Goal: Transaction & Acquisition: Purchase product/service

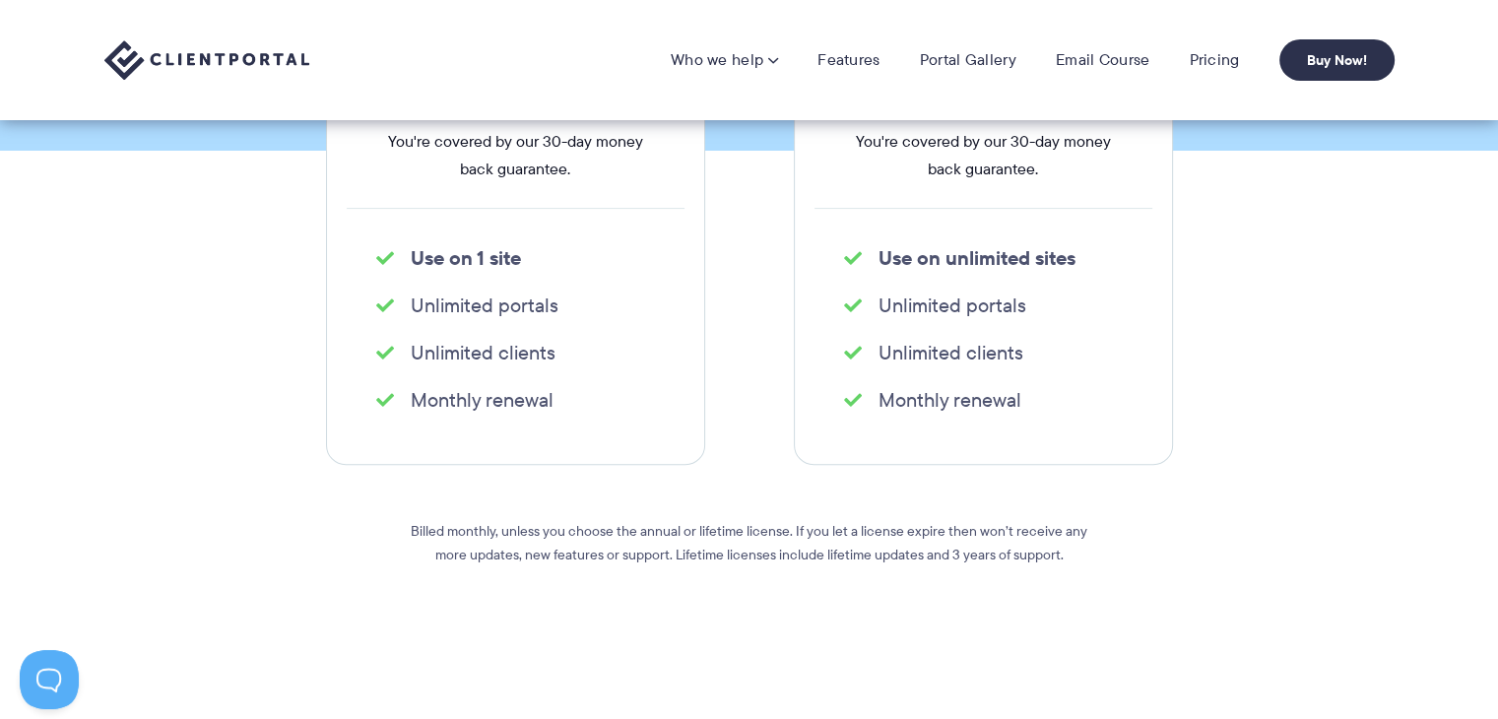
scroll to position [59, 0]
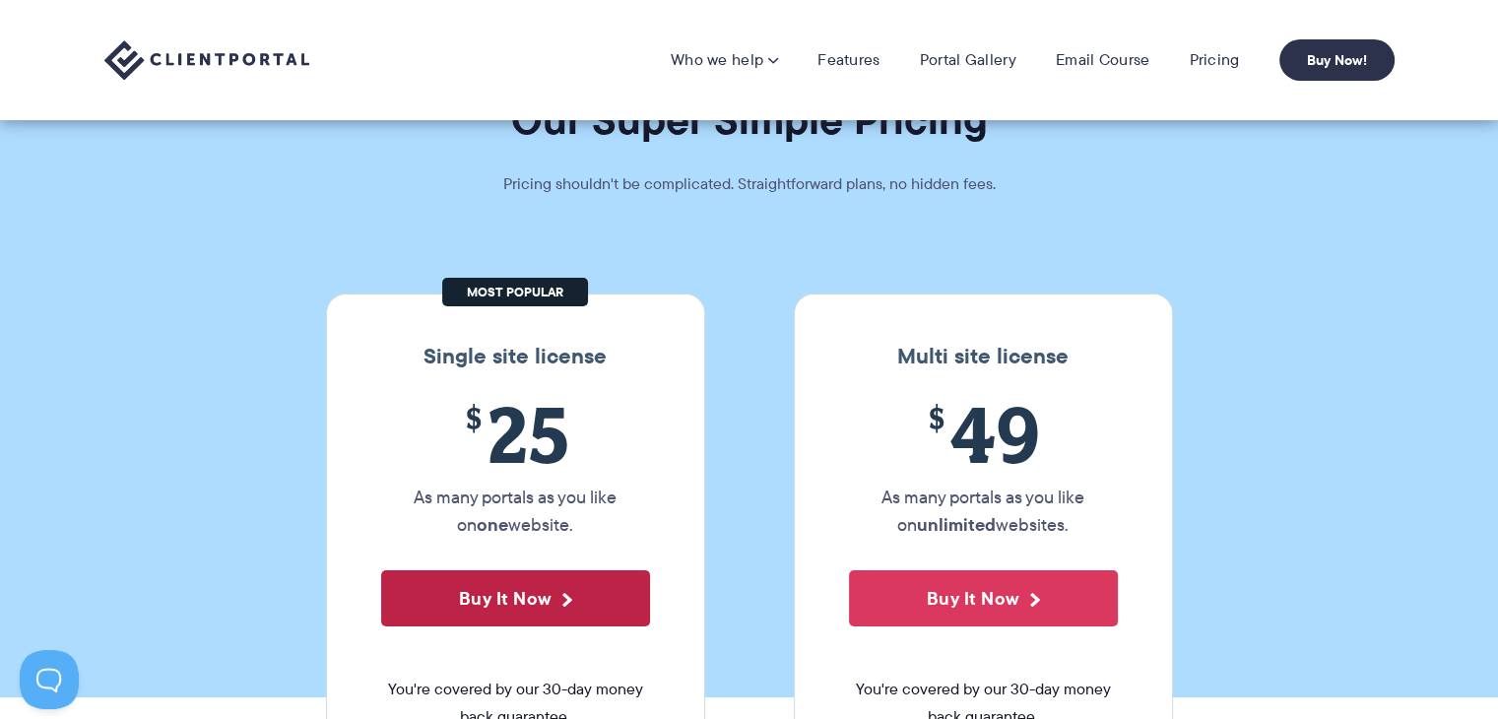
click at [523, 575] on button "Buy It Now" at bounding box center [515, 598] width 269 height 56
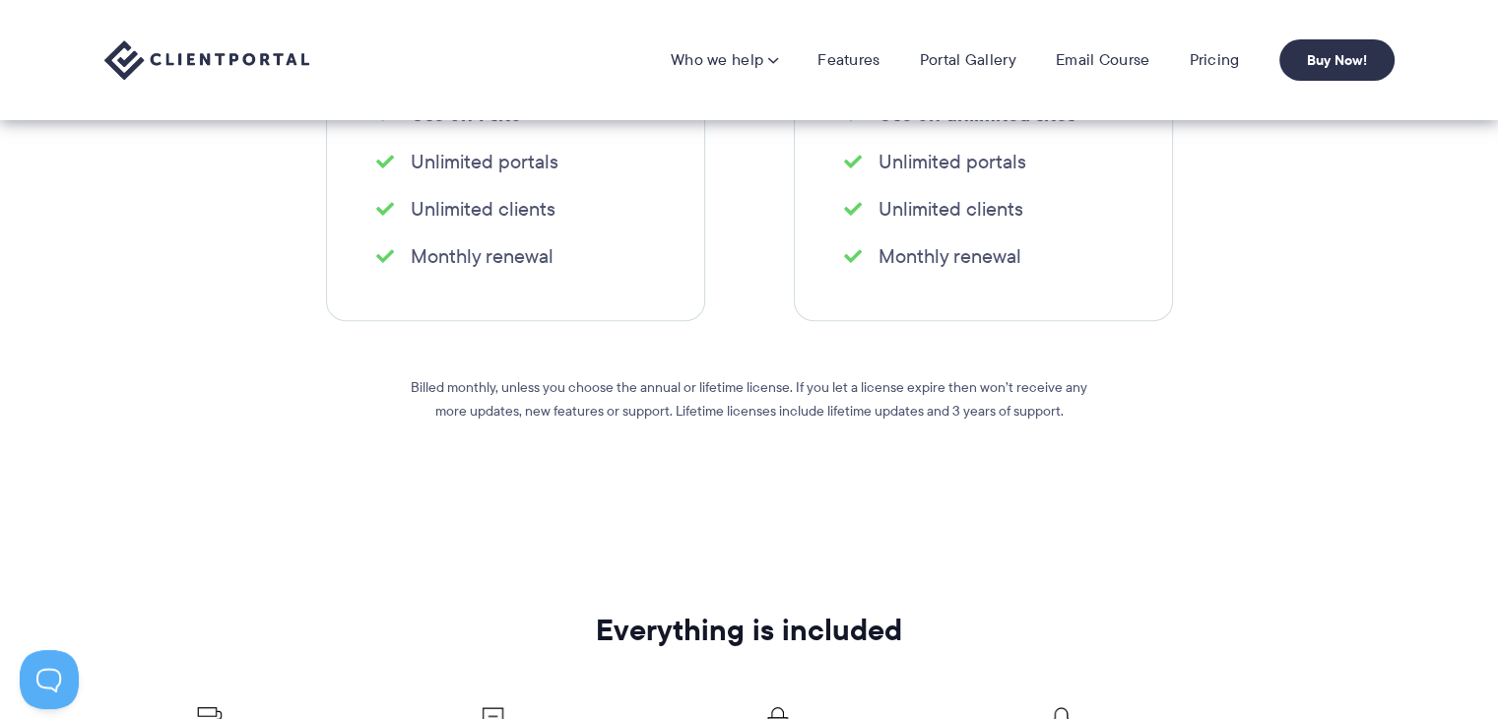
scroll to position [229, 0]
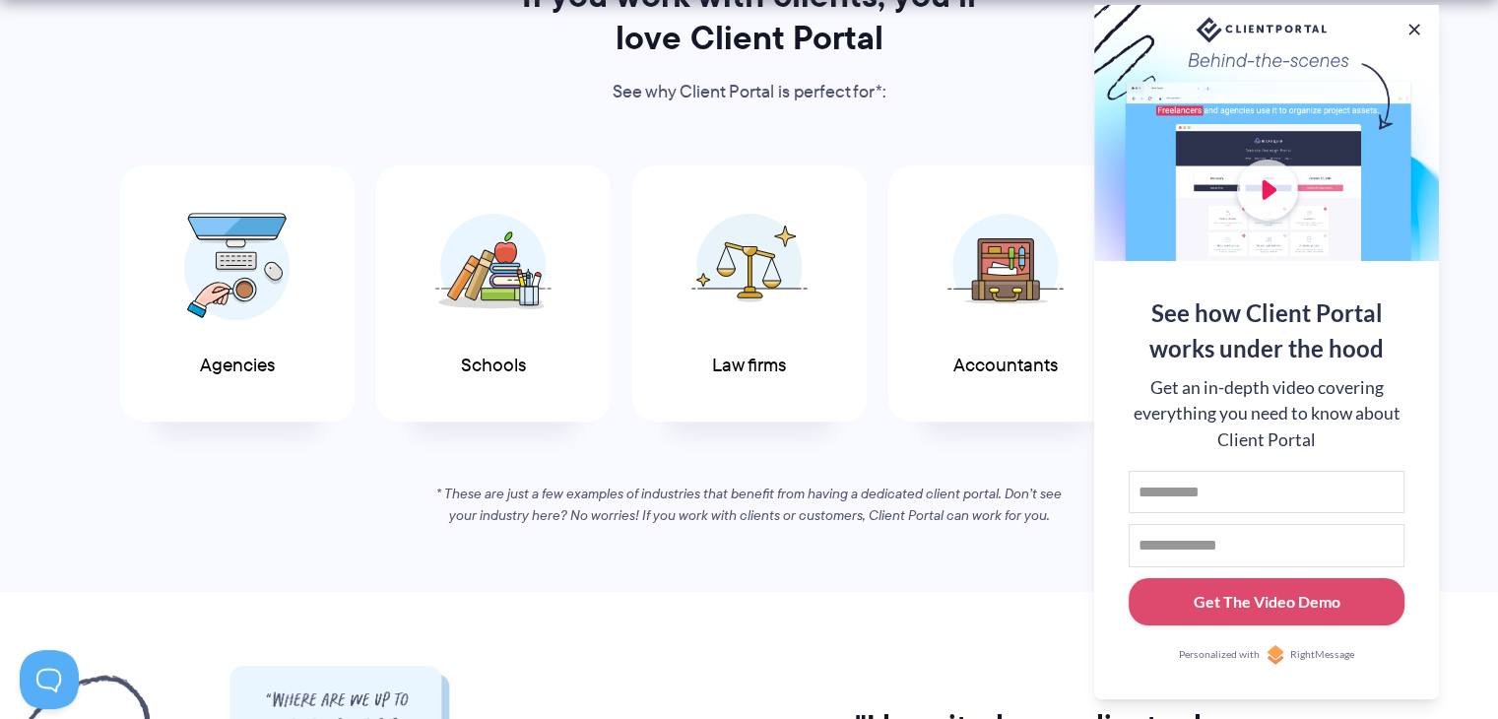
scroll to position [1101, 0]
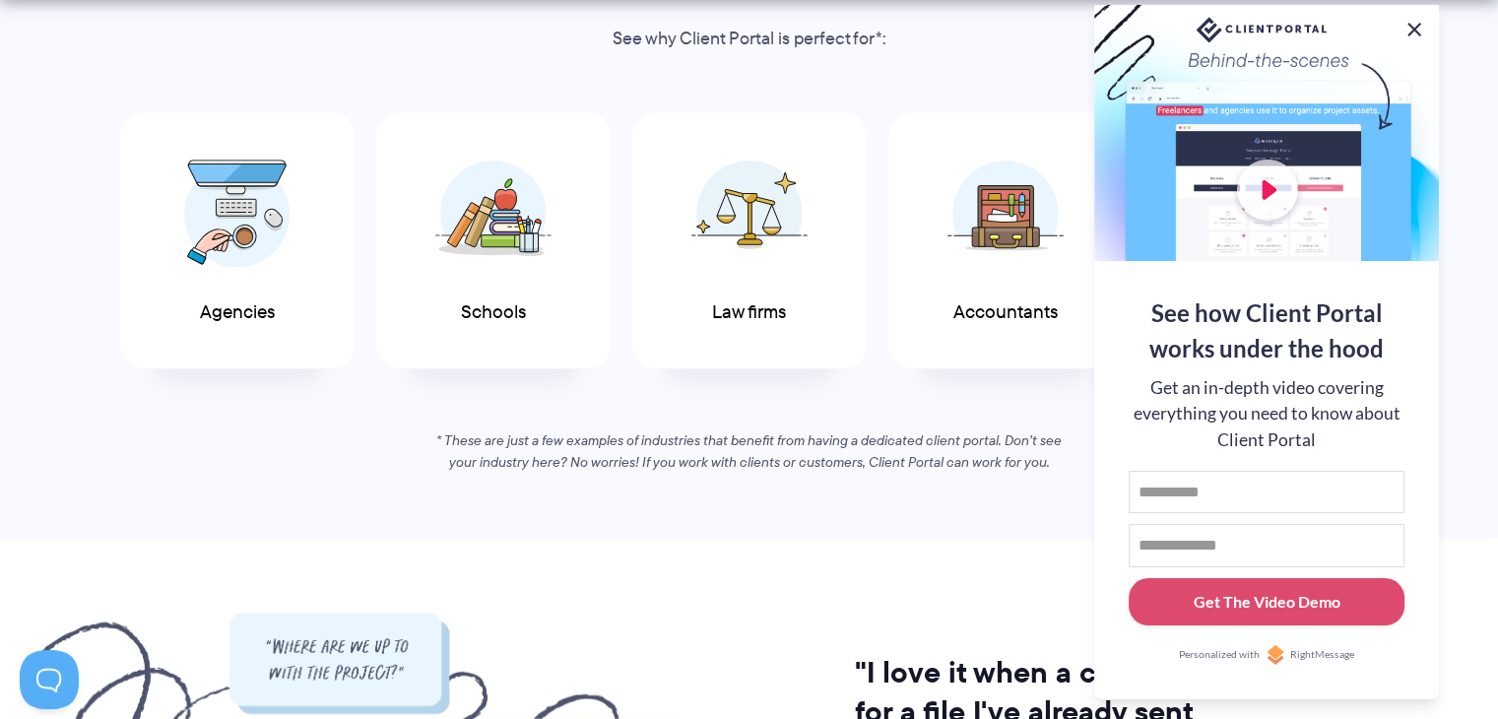
click at [1411, 29] on button at bounding box center [1414, 30] width 24 height 24
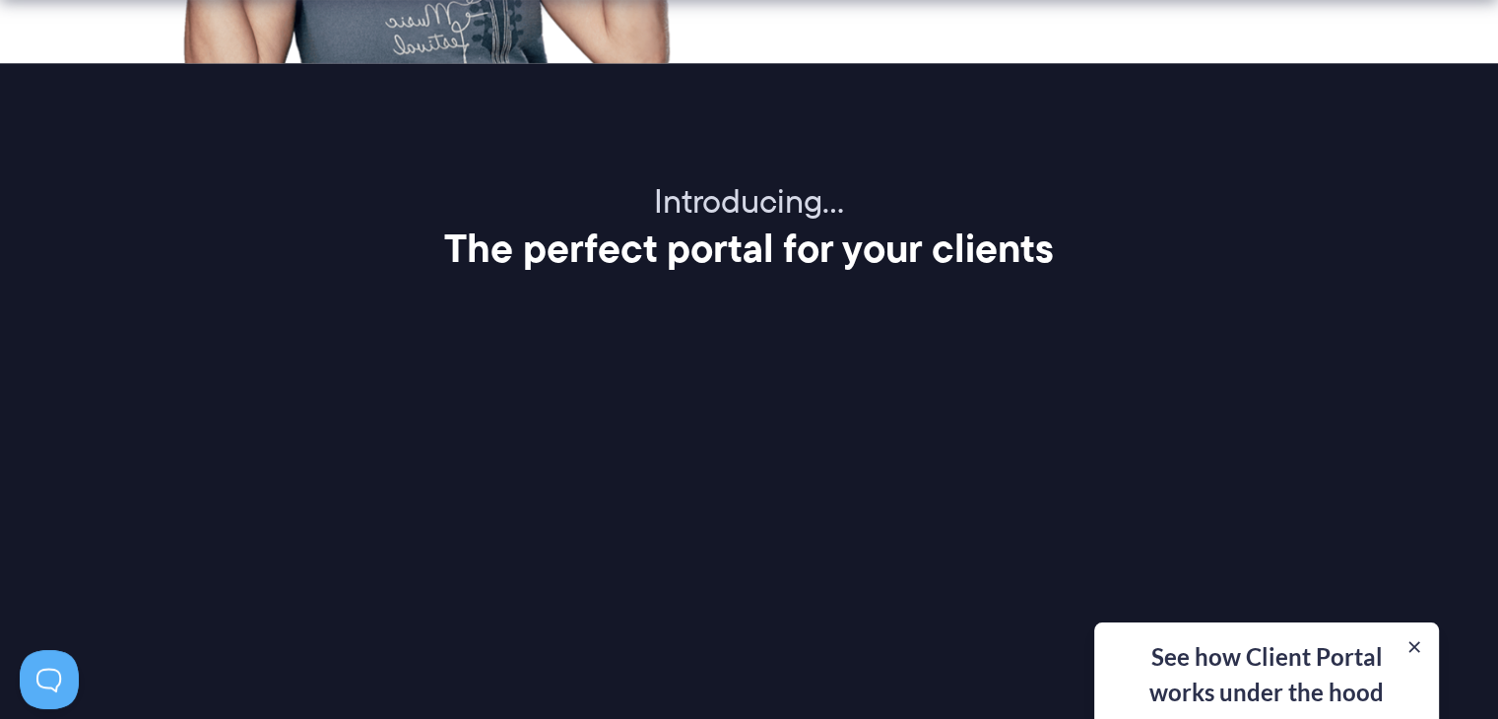
scroll to position [2330, 0]
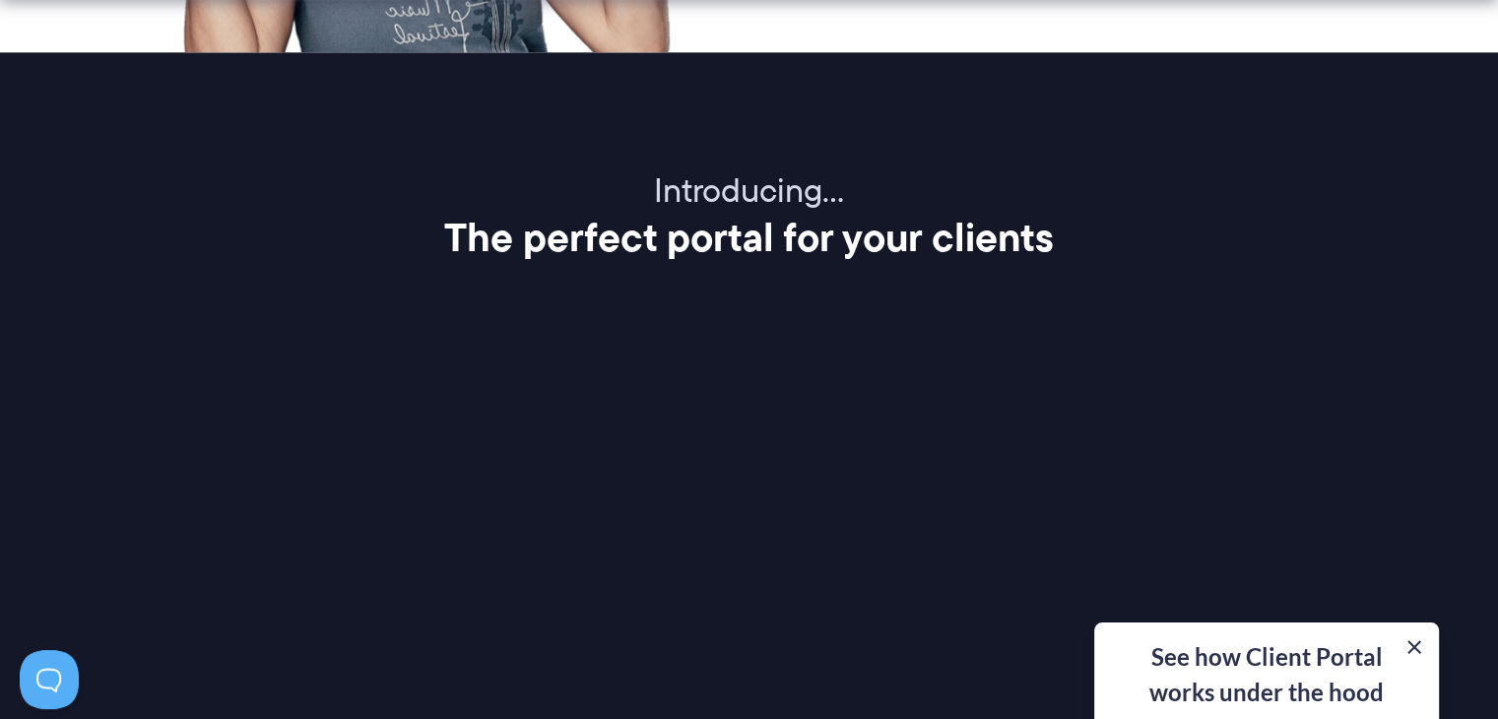
click at [1410, 640] on button at bounding box center [1414, 647] width 24 height 24
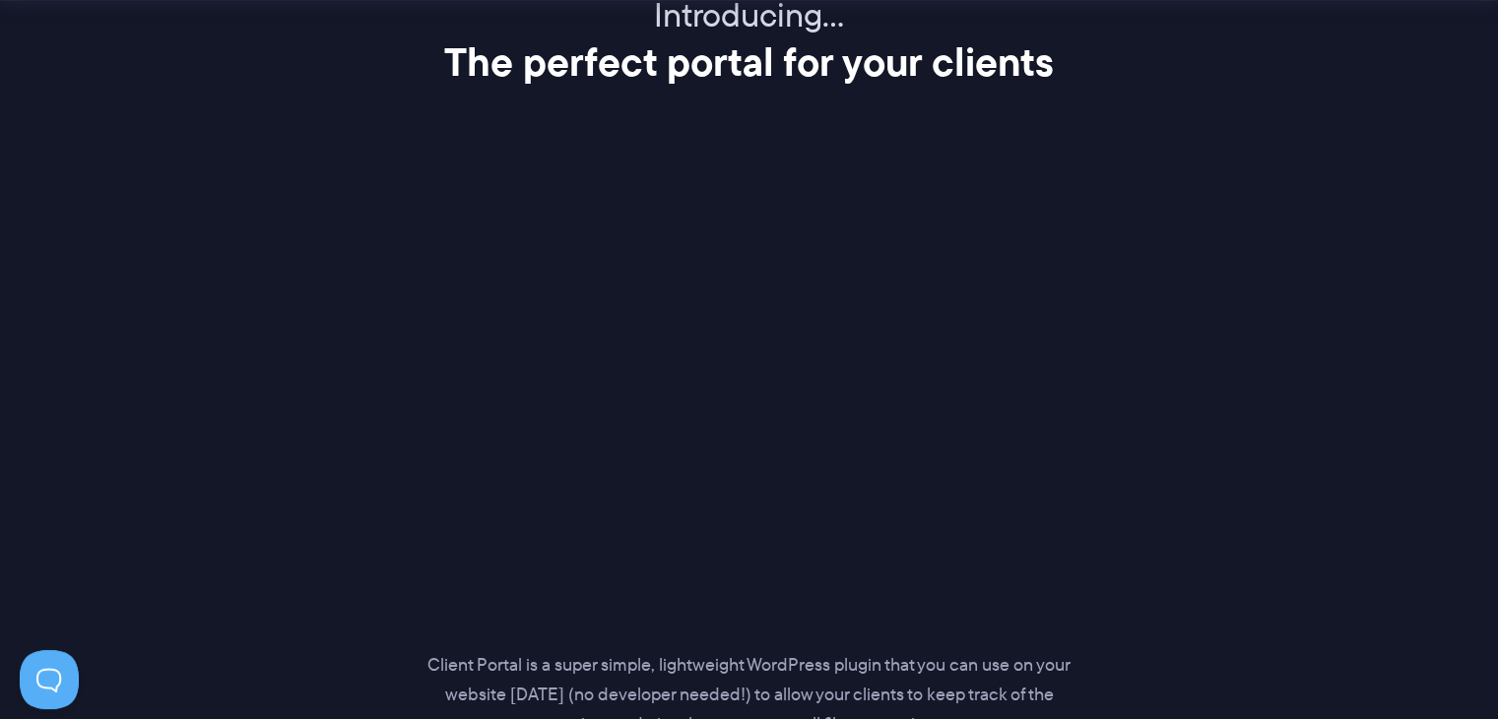
scroll to position [2546, 0]
